Goal: Task Accomplishment & Management: Manage account settings

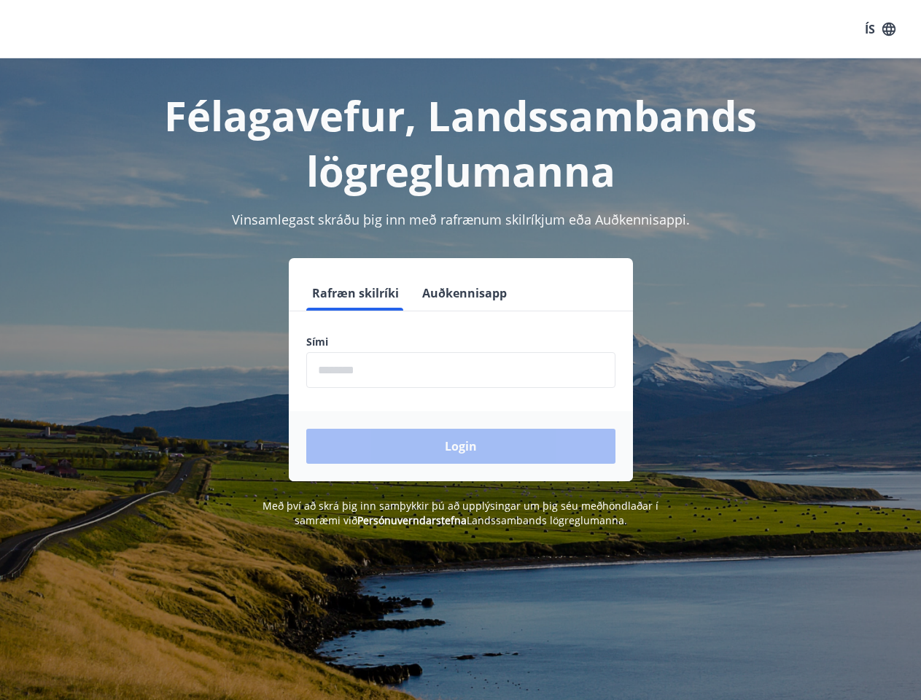
click at [460, 350] on div "Sími ​" at bounding box center [460, 361] width 309 height 53
click at [880, 29] on button "ÍS" at bounding box center [880, 29] width 47 height 26
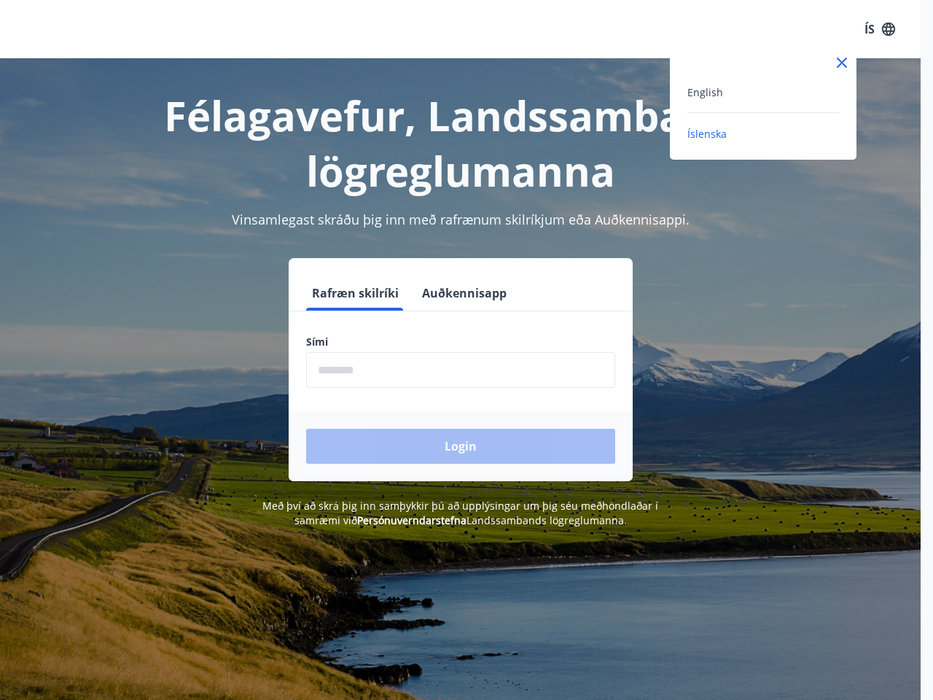
click at [354, 293] on div at bounding box center [466, 350] width 933 height 700
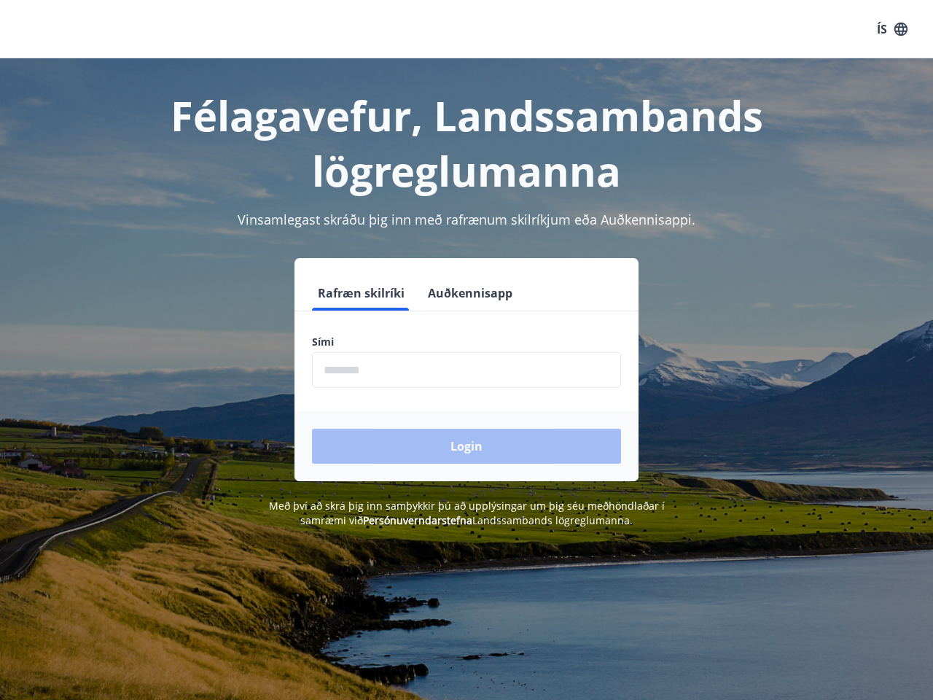
click at [462, 293] on button "Auðkennisapp" at bounding box center [470, 293] width 96 height 35
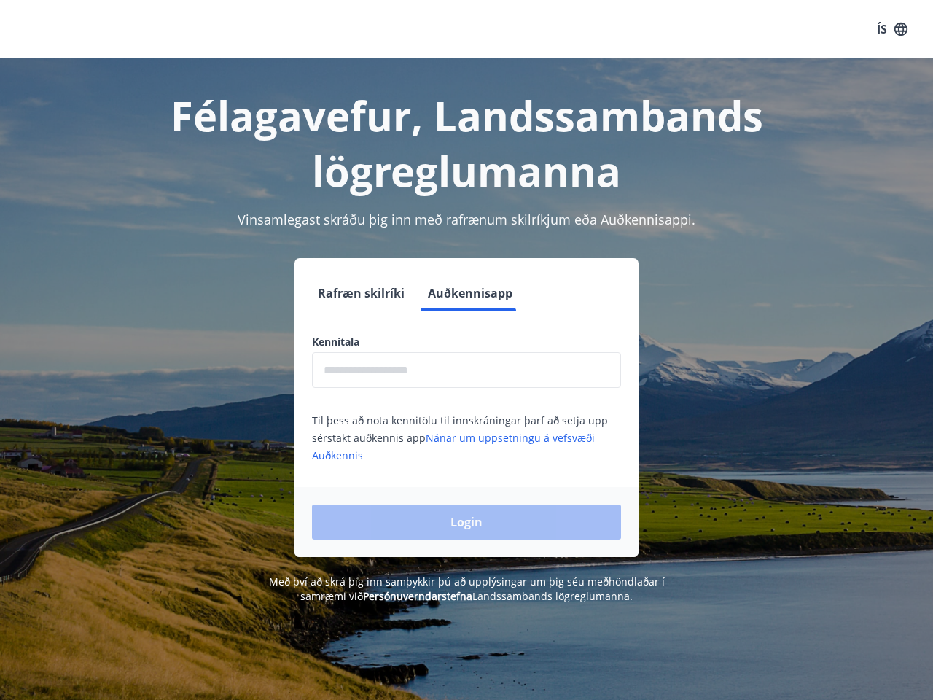
click at [461, 370] on input "text" at bounding box center [466, 370] width 309 height 36
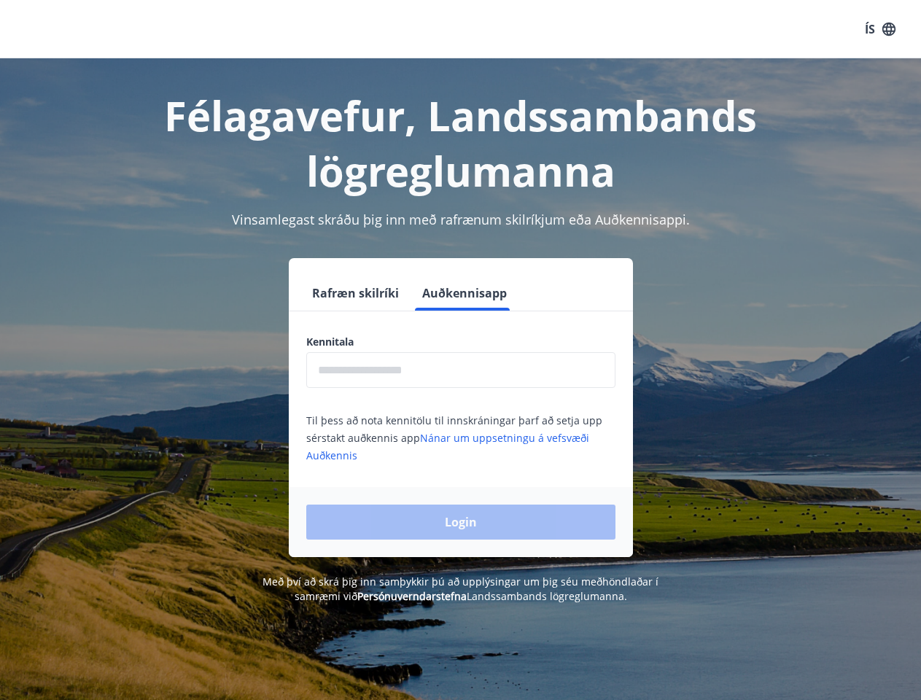
click at [390, 520] on div "Login" at bounding box center [461, 522] width 344 height 70
